Goal: Task Accomplishment & Management: Manage account settings

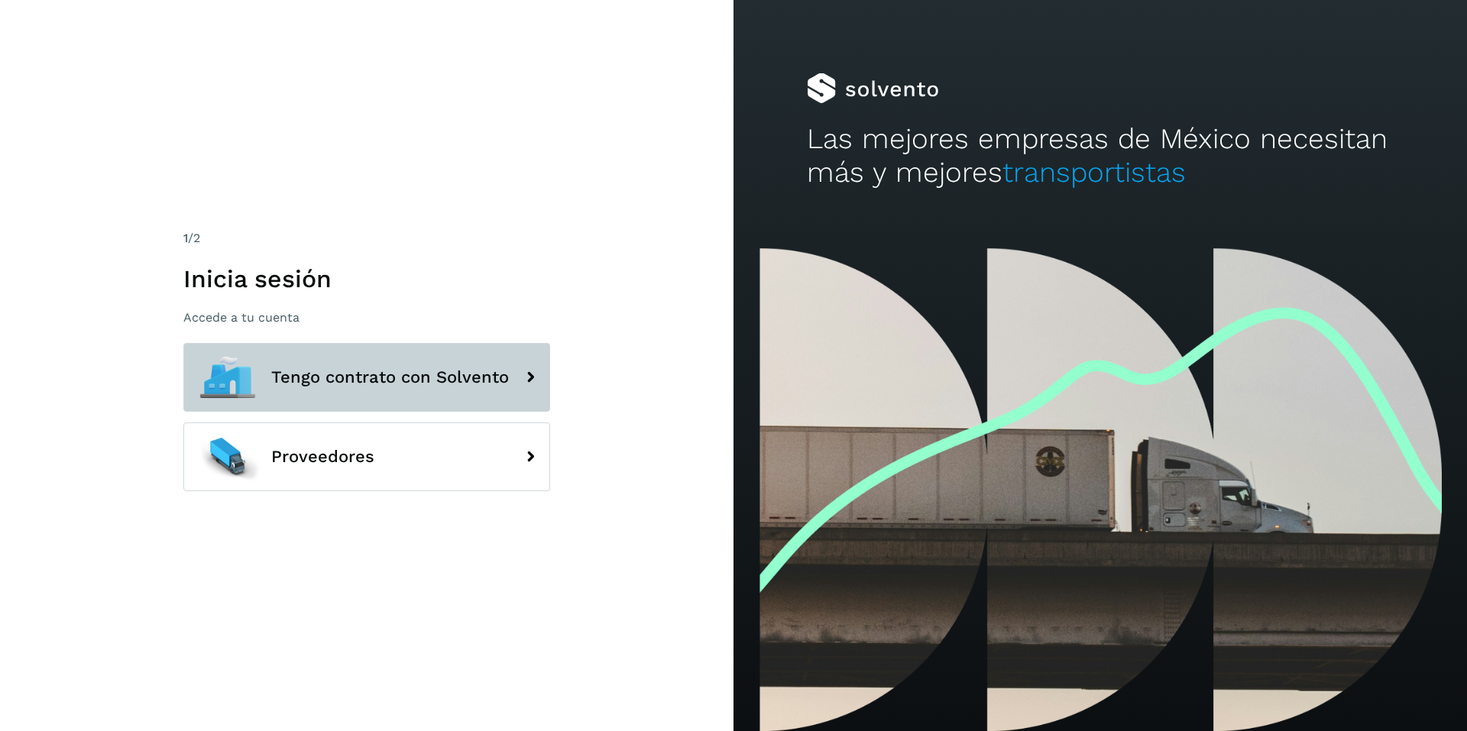
click at [345, 378] on span "Tengo contrato con Solvento" at bounding box center [390, 377] width 238 height 18
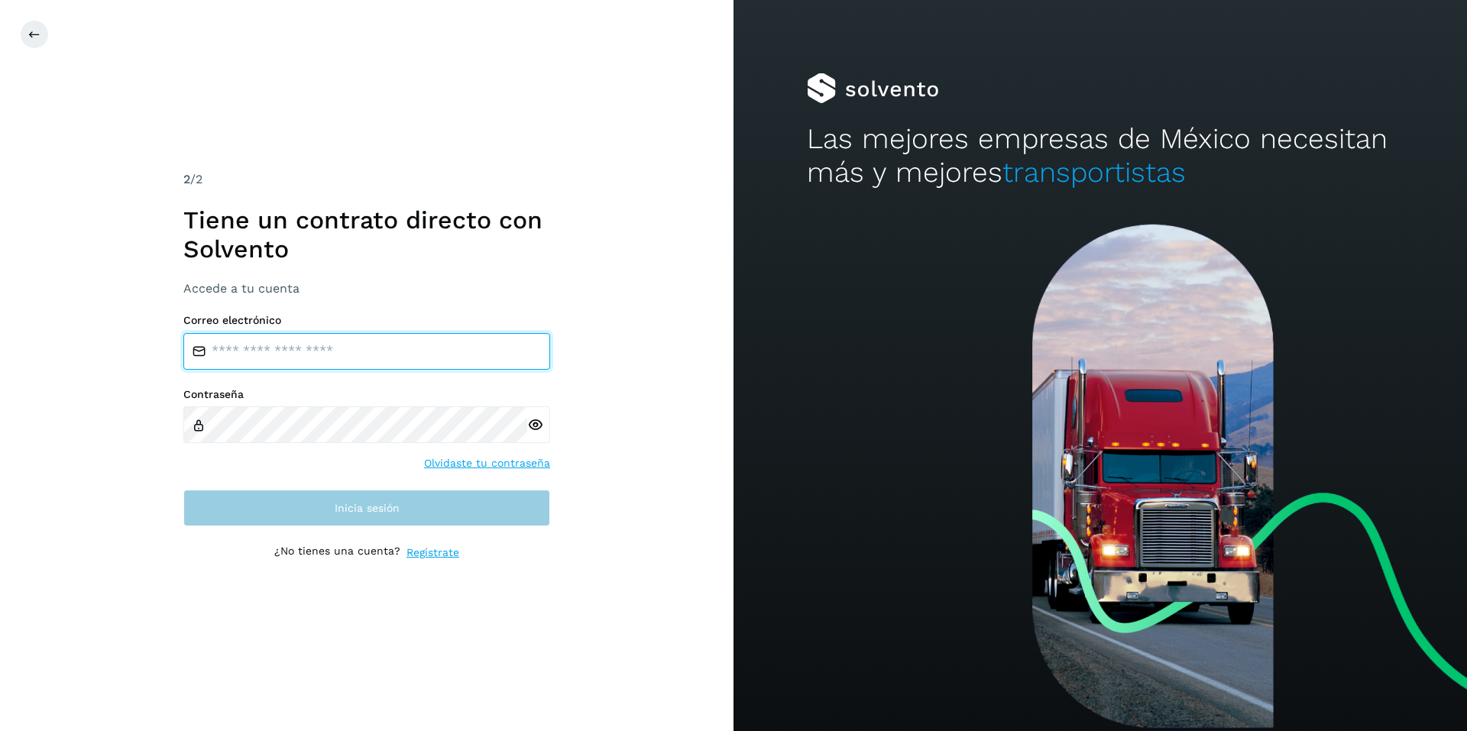
type input "**********"
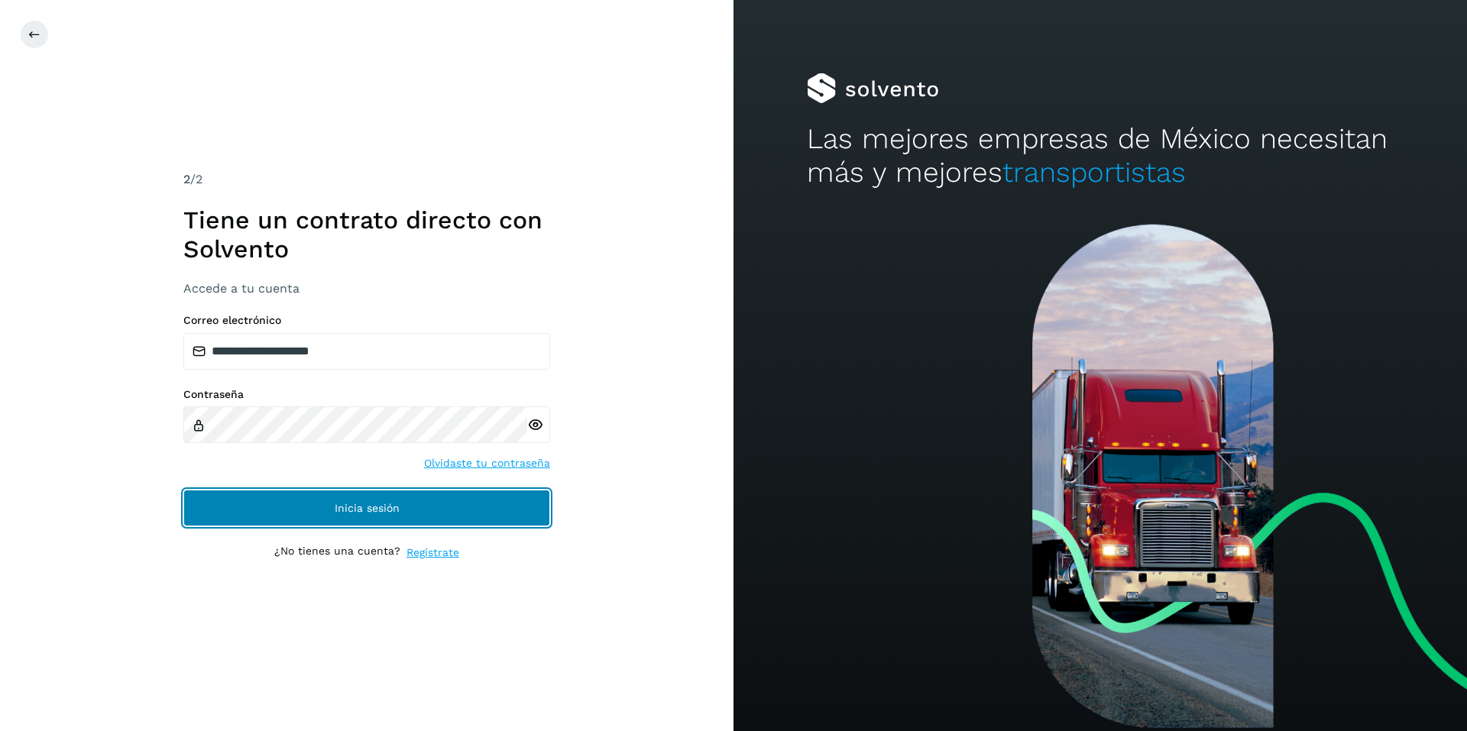
click at [370, 510] on span "Inicia sesión" at bounding box center [367, 508] width 65 height 11
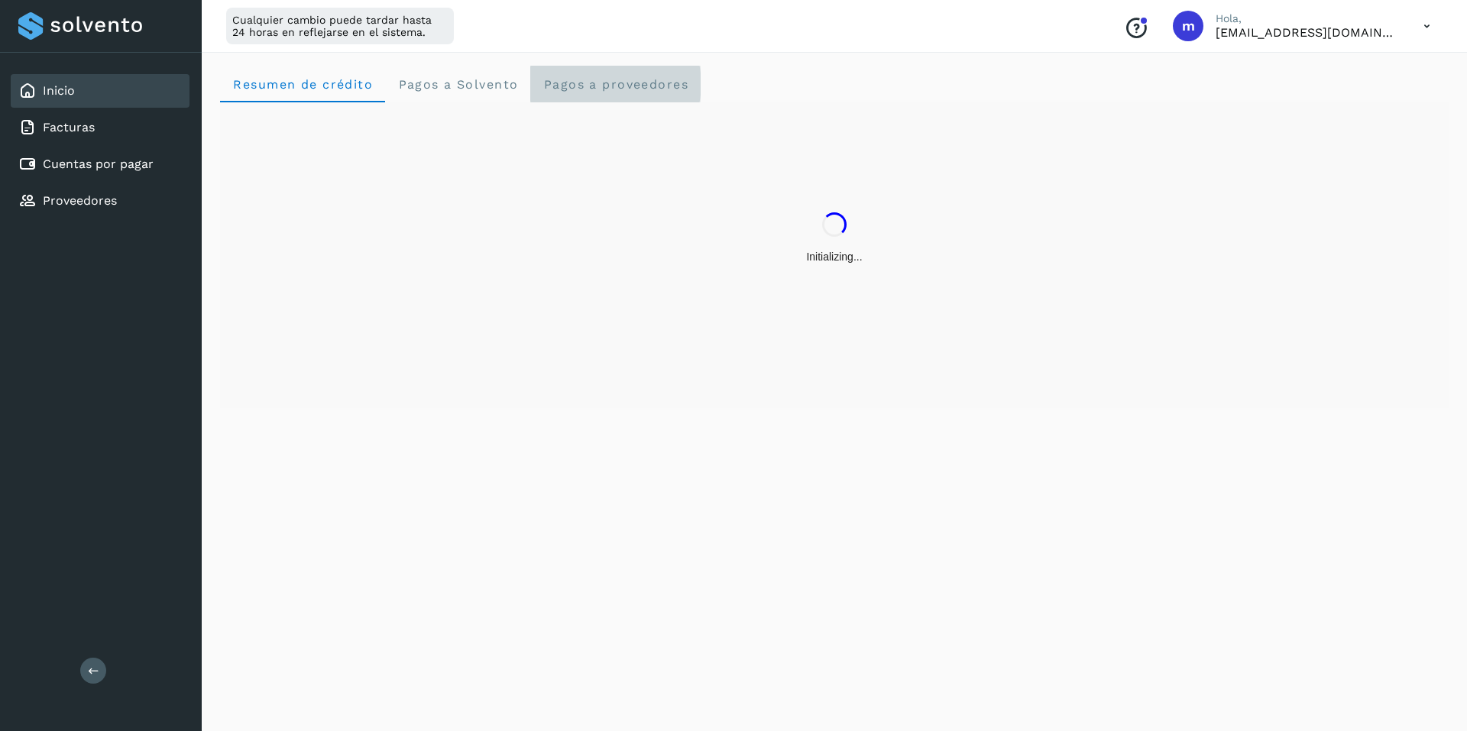
click at [581, 85] on span "Pagos a proveedores" at bounding box center [615, 84] width 146 height 15
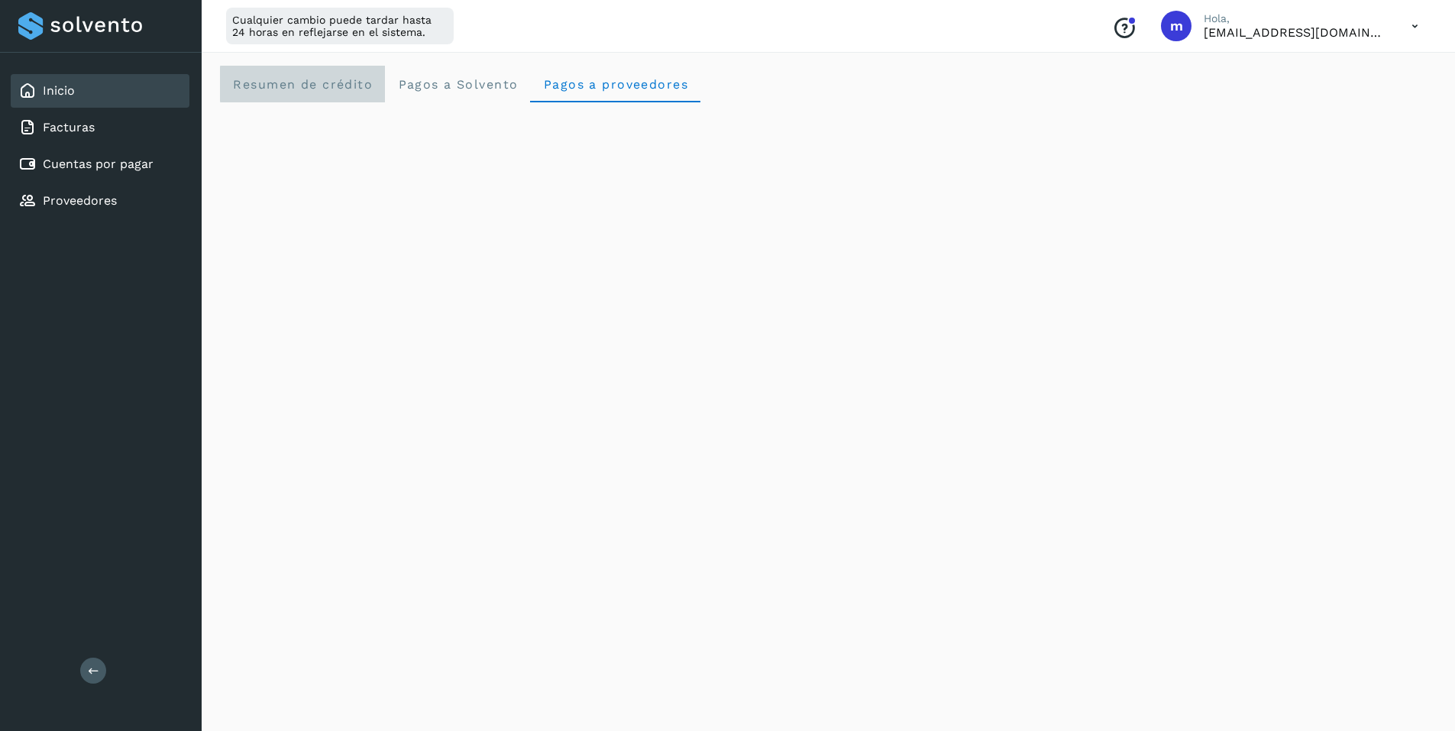
click at [311, 86] on span "Resumen de crédito" at bounding box center [302, 84] width 141 height 15
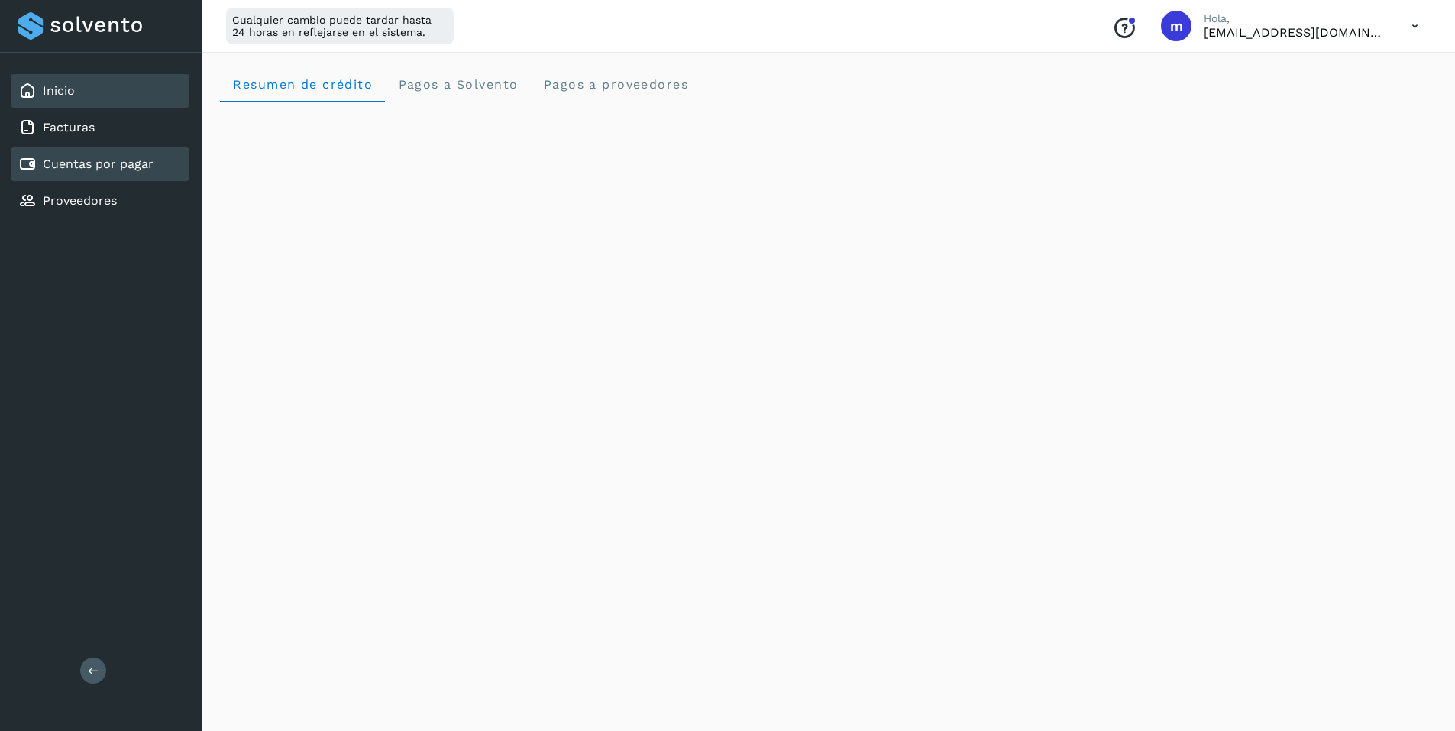
click at [76, 163] on link "Cuentas por pagar" at bounding box center [98, 164] width 111 height 15
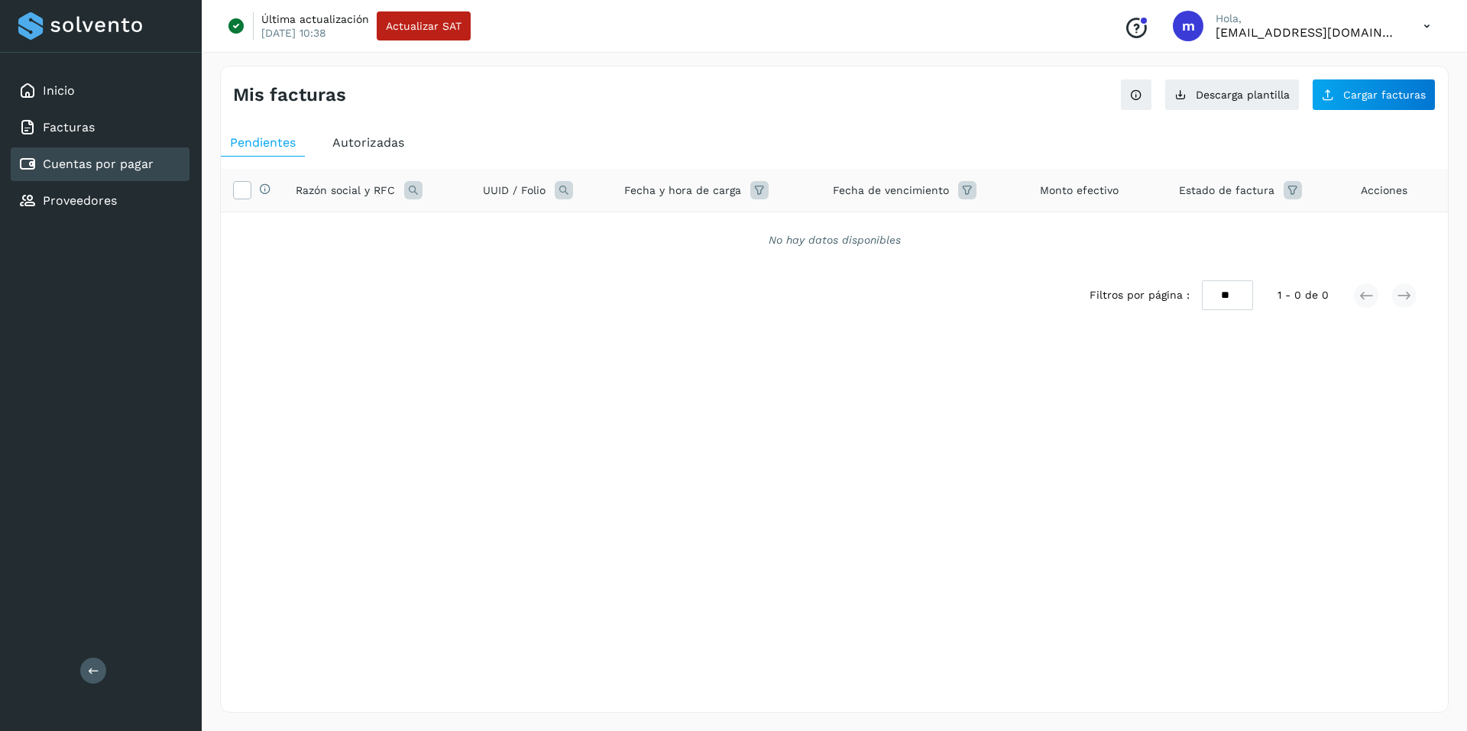
click at [372, 141] on span "Autorizadas" at bounding box center [368, 142] width 72 height 15
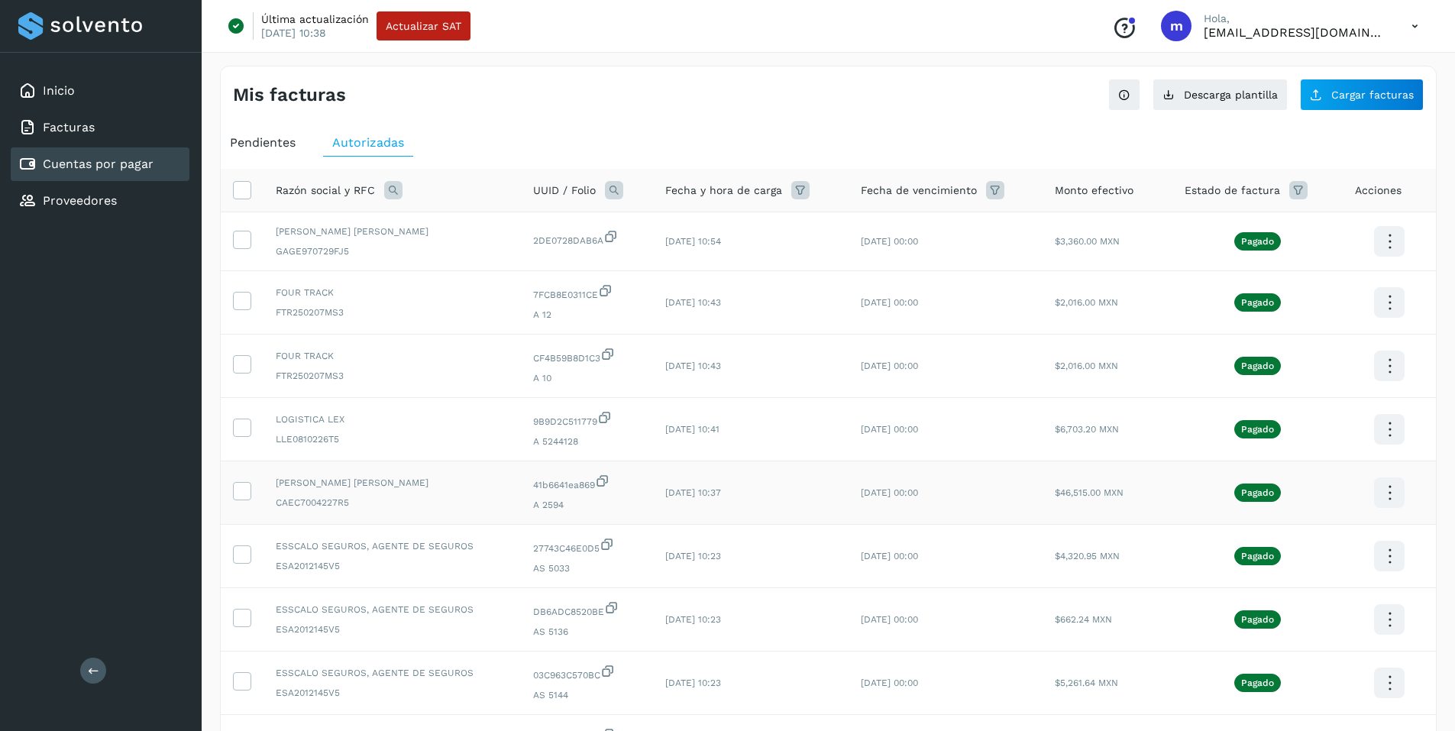
click at [1383, 488] on icon at bounding box center [1390, 493] width 36 height 36
click at [1269, 539] on button "CEP" at bounding box center [1313, 537] width 182 height 29
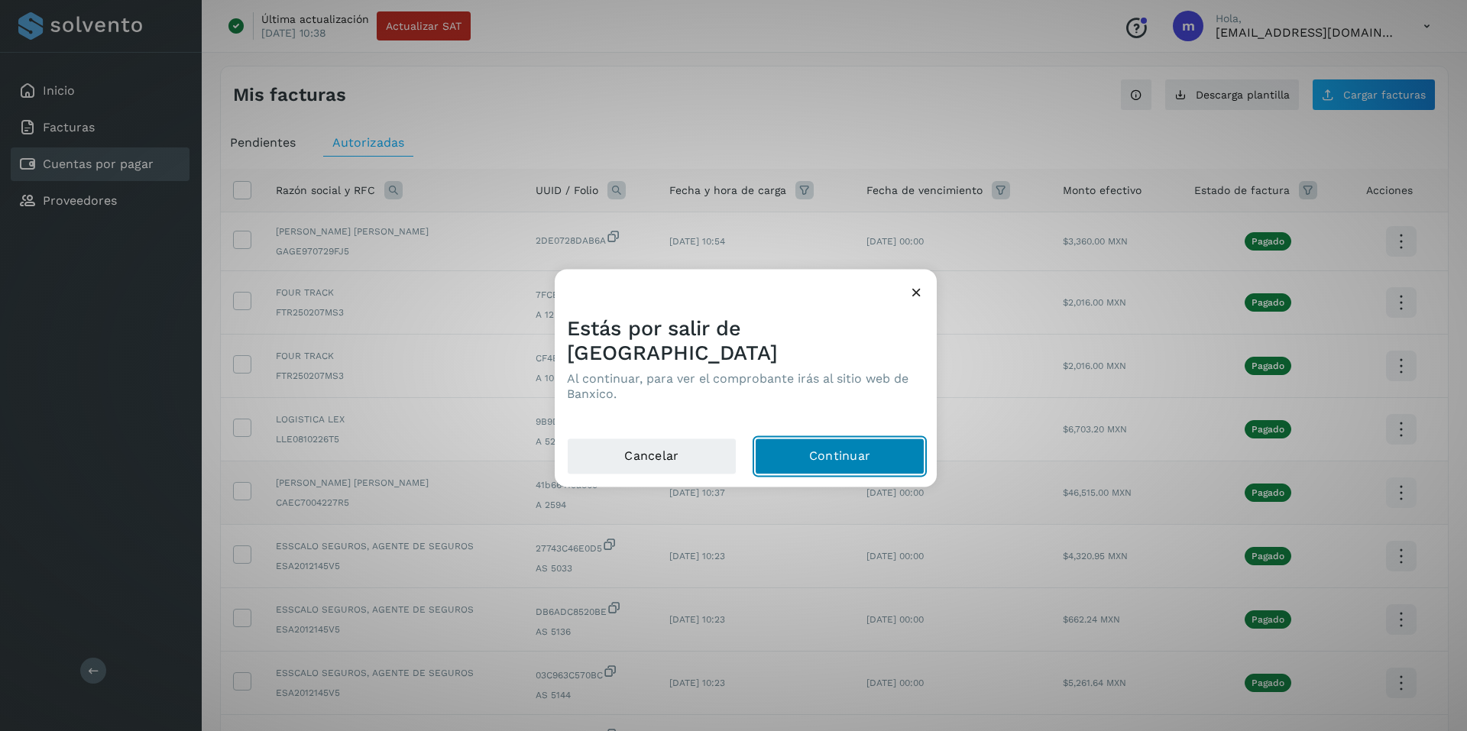
click at [819, 440] on button "Continuar" at bounding box center [840, 456] width 170 height 37
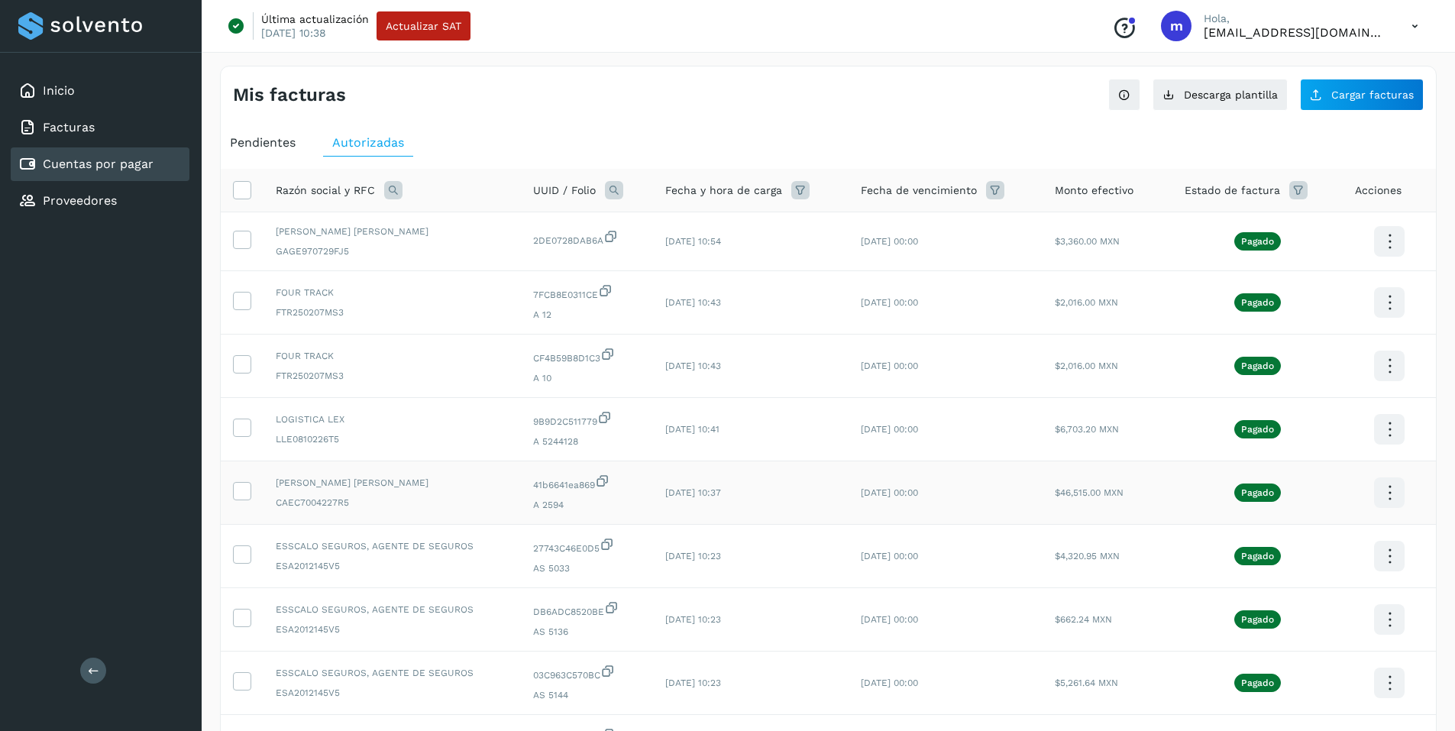
click at [1413, 23] on icon at bounding box center [1415, 26] width 31 height 31
click at [1317, 100] on div "Cerrar sesión" at bounding box center [1339, 98] width 182 height 29
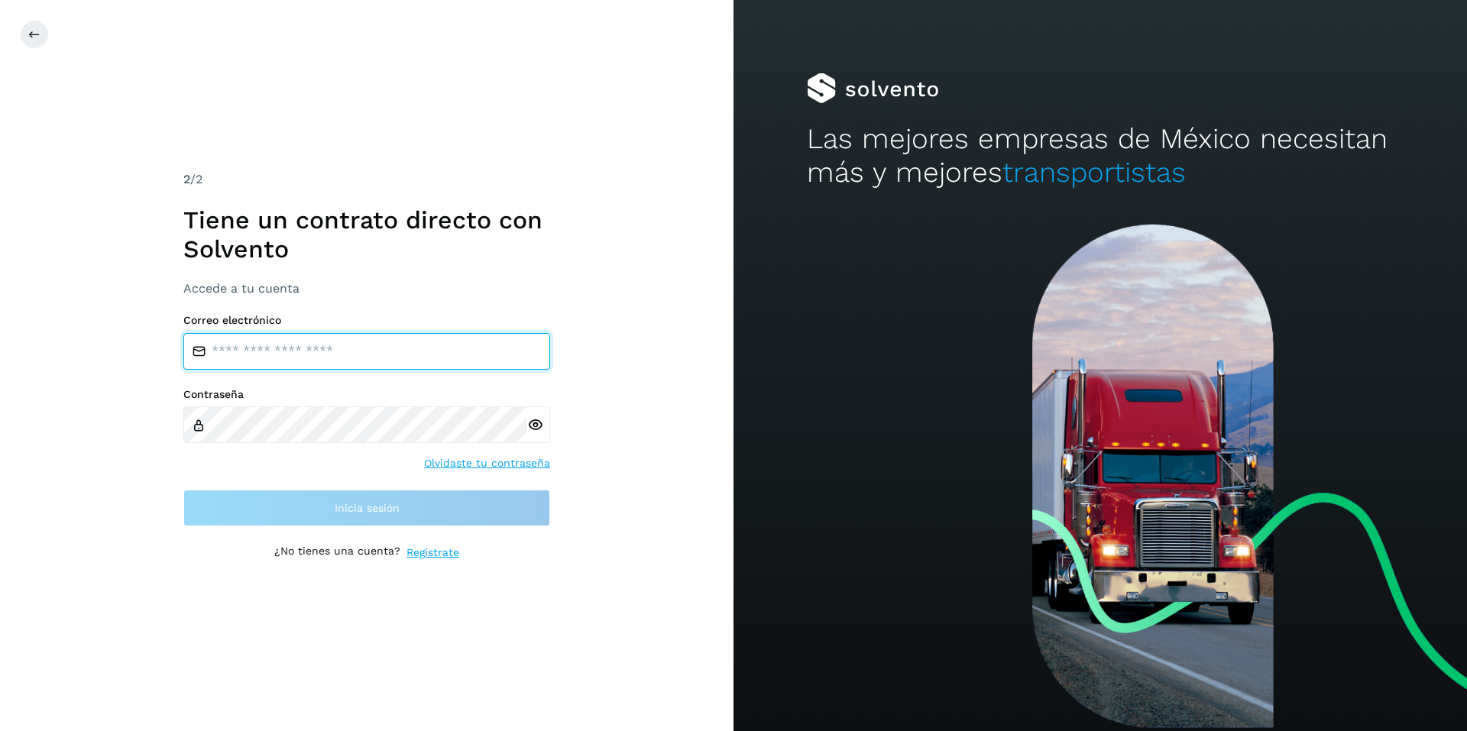
type input "**********"
